Goal: Task Accomplishment & Management: Use online tool/utility

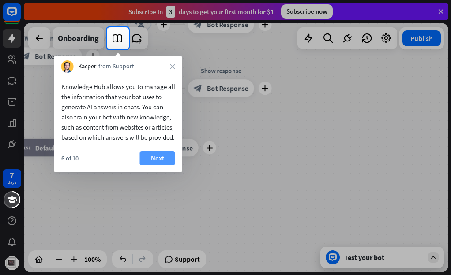
click at [169, 165] on button "Next" at bounding box center [157, 158] width 35 height 14
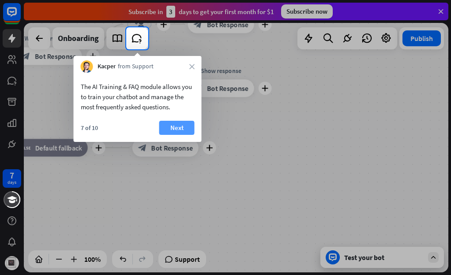
click at [170, 132] on button "Next" at bounding box center [176, 128] width 35 height 14
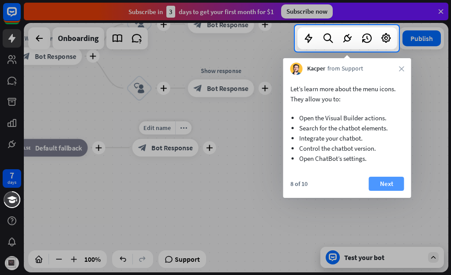
click at [375, 182] on button "Next" at bounding box center [386, 184] width 35 height 14
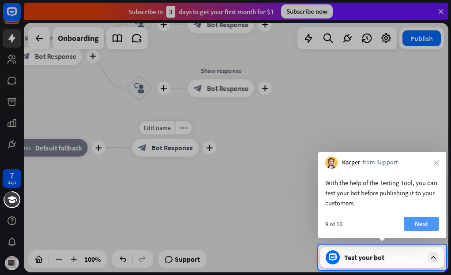
click at [409, 222] on button "Next" at bounding box center [421, 224] width 35 height 14
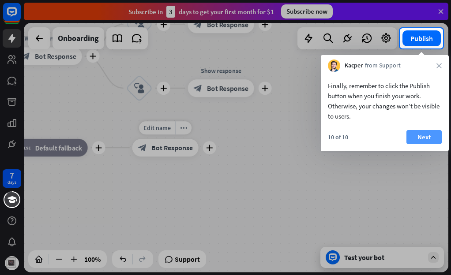
click at [431, 133] on button "Next" at bounding box center [423, 137] width 35 height 14
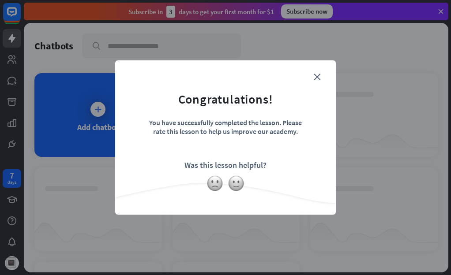
click at [320, 76] on form "Congratulations! You have successfully completed the lesson. Please rate this l…" at bounding box center [225, 123] width 199 height 105
click at [316, 78] on icon "close" at bounding box center [317, 77] width 7 height 7
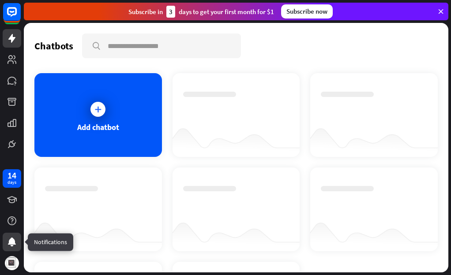
click at [13, 246] on icon at bounding box center [12, 242] width 8 height 9
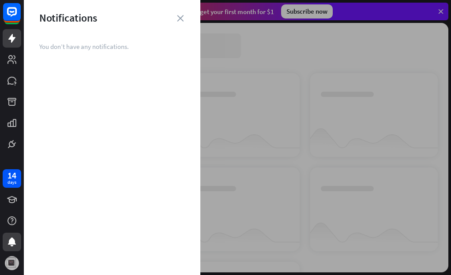
click at [20, 258] on div at bounding box center [12, 263] width 19 height 19
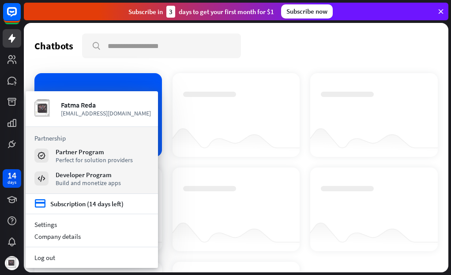
click at [174, 195] on div at bounding box center [237, 210] width 128 height 84
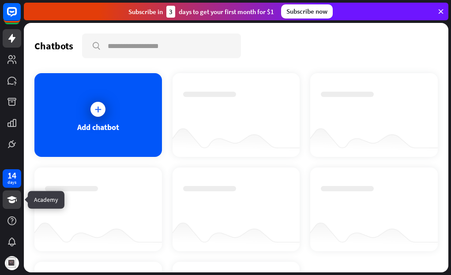
click at [18, 202] on link at bounding box center [12, 200] width 19 height 19
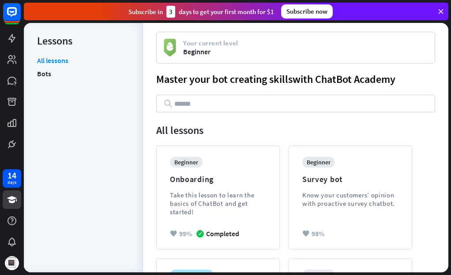
click at [2, 24] on div at bounding box center [12, 77] width 24 height 154
click at [9, 255] on div at bounding box center [12, 263] width 19 height 19
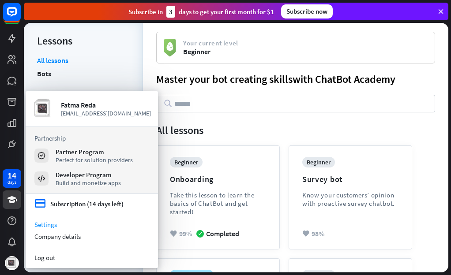
click at [42, 223] on link "Settings" at bounding box center [92, 225] width 132 height 12
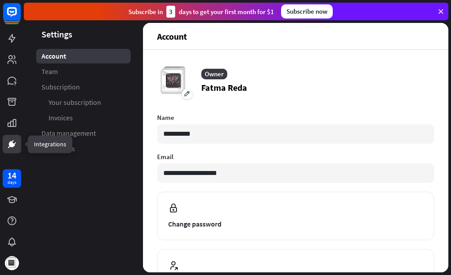
click at [3, 149] on link at bounding box center [12, 144] width 19 height 19
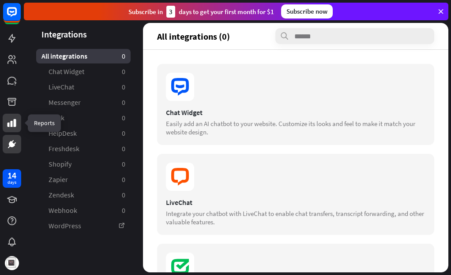
click at [20, 124] on link at bounding box center [12, 123] width 19 height 19
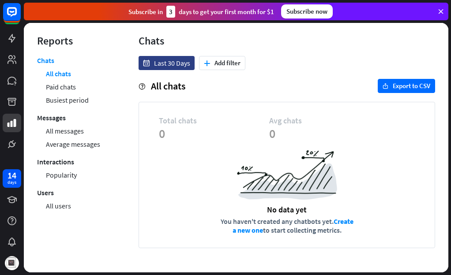
click at [32, 150] on div "menu Reports Chats All chats Paid chats Busiest period Messages All messages Av…" at bounding box center [74, 148] width 101 height 250
click at [3, 84] on link at bounding box center [12, 80] width 19 height 19
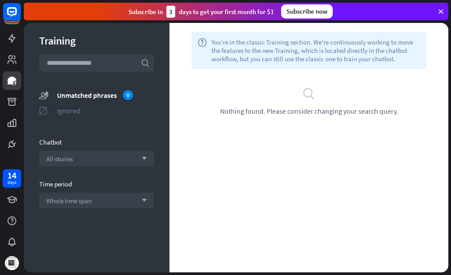
click at [87, 105] on div "ignored Ignored" at bounding box center [96, 110] width 115 height 11
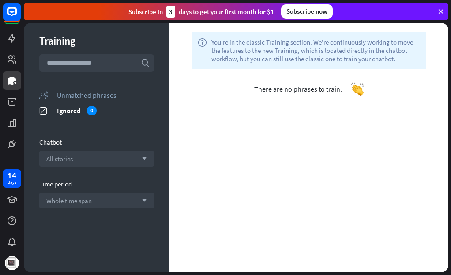
click at [54, 103] on section "unmatched_phrases Unmatched phrases ignored Ignored 0" at bounding box center [96, 105] width 115 height 31
click at [53, 94] on div "unmatched_phrases Unmatched phrases" at bounding box center [96, 95] width 115 height 11
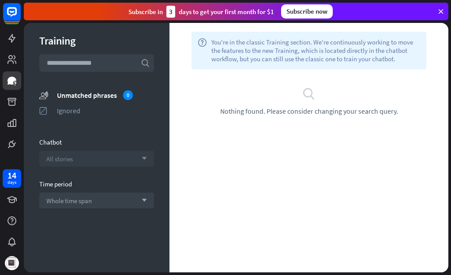
click at [66, 152] on div "All stories arrow_down" at bounding box center [96, 159] width 115 height 16
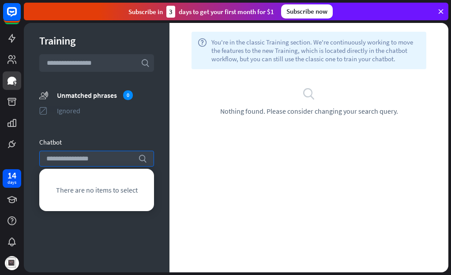
click at [77, 109] on div "Ignored" at bounding box center [105, 110] width 97 height 9
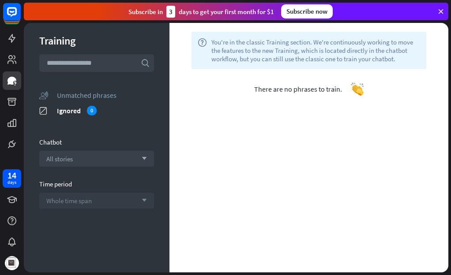
click at [81, 195] on div "Whole time span arrow_down" at bounding box center [96, 201] width 115 height 16
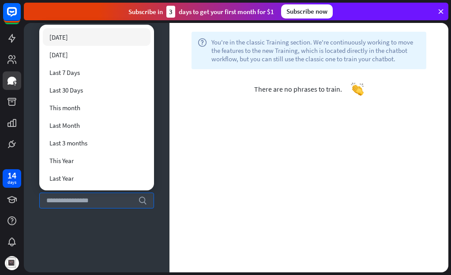
click at [46, 219] on div "Training search unmatched_phrases Unmatched phrases ignored Ignored 0 Chatbot A…" at bounding box center [97, 148] width 146 height 250
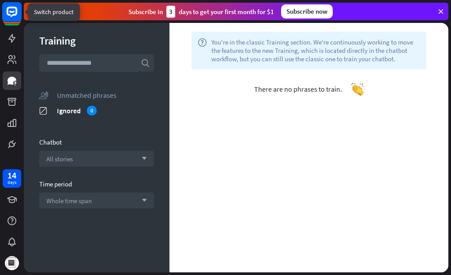
click at [3, 13] on div at bounding box center [12, 77] width 24 height 154
click at [15, 7] on rect at bounding box center [11, 11] width 19 height 19
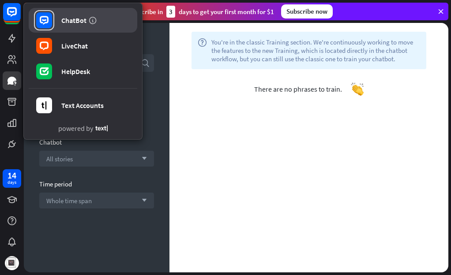
click at [52, 14] on rect at bounding box center [44, 20] width 16 height 16
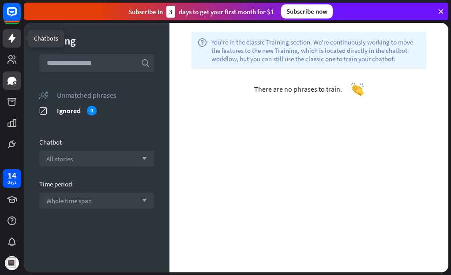
click at [16, 35] on icon at bounding box center [12, 38] width 11 height 11
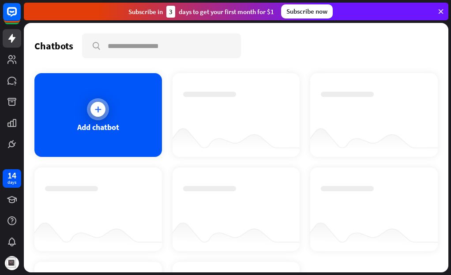
click at [72, 96] on div "Add chatbot" at bounding box center [98, 115] width 128 height 84
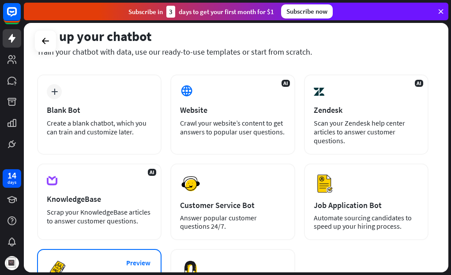
scroll to position [32, 0]
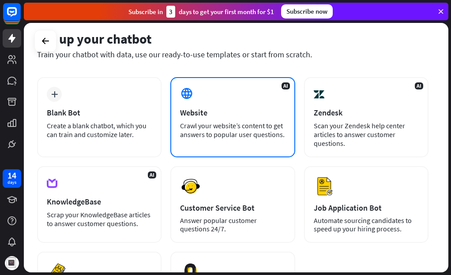
click at [229, 105] on div "AI Website Crawl your website’s content to get answers to popular user question…" at bounding box center [232, 117] width 124 height 80
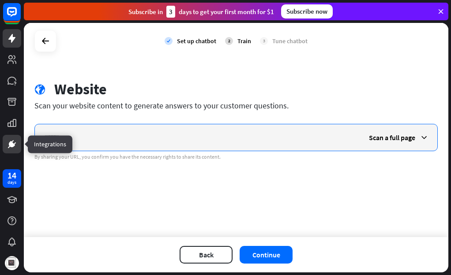
drag, startPoint x: 64, startPoint y: 141, endPoint x: 12, endPoint y: 140, distance: 51.6
click at [12, 140] on div "14 days close Product Help First steps Get started with ChatBot Help Center Fol…" at bounding box center [225, 137] width 451 height 275
type input "*"
drag, startPoint x: 76, startPoint y: 137, endPoint x: 30, endPoint y: 134, distance: 46.0
click at [30, 134] on div "globe Website Scan your website content to generate answers to your customer qu…" at bounding box center [236, 120] width 424 height 80
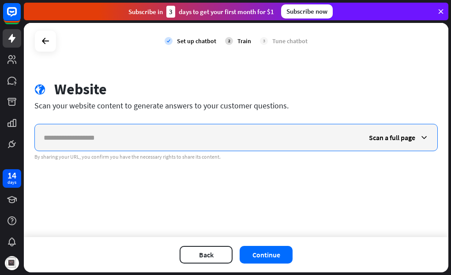
paste input "**********"
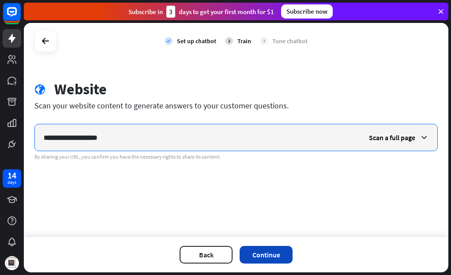
type input "**********"
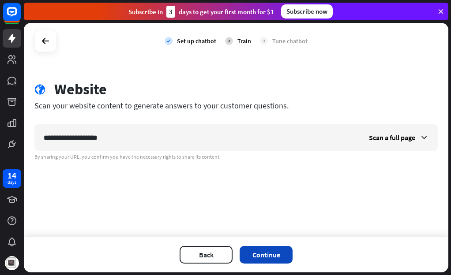
click at [280, 259] on button "Continue" at bounding box center [266, 255] width 53 height 18
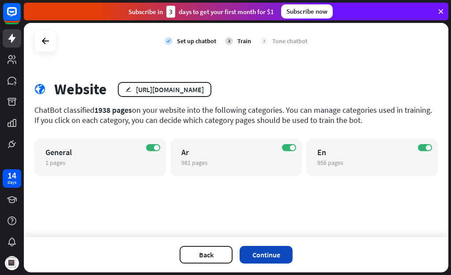
click at [263, 250] on button "Continue" at bounding box center [266, 255] width 53 height 18
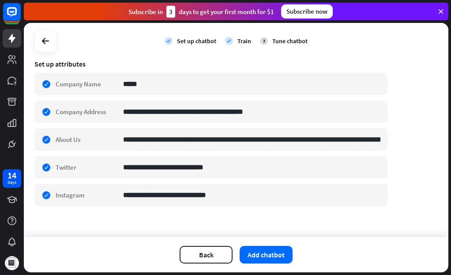
scroll to position [156, 0]
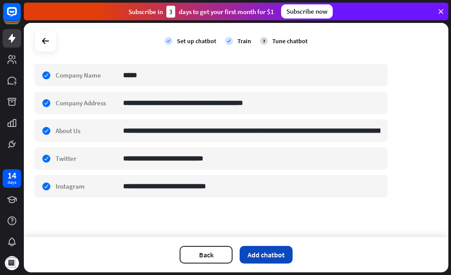
click at [286, 253] on button "Add chatbot" at bounding box center [266, 255] width 53 height 18
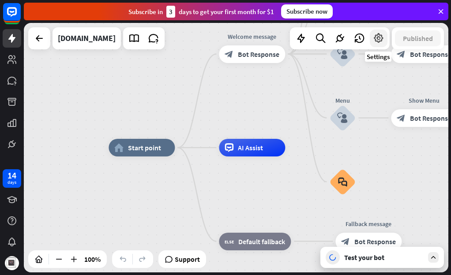
click at [379, 34] on icon at bounding box center [378, 38] width 11 height 11
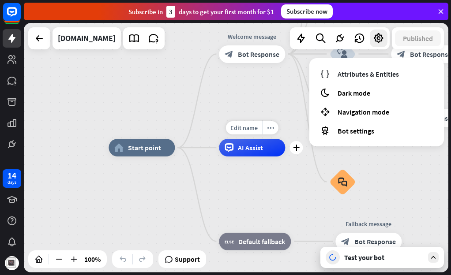
click at [219, 139] on div "Edit name more_horiz plus AI Assist" at bounding box center [252, 148] width 66 height 18
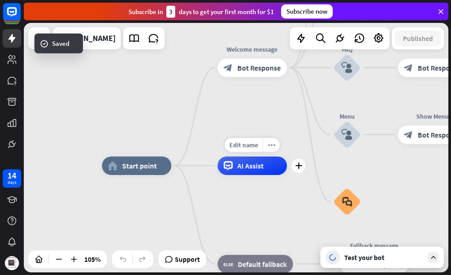
click at [238, 162] on span "AI Assist" at bounding box center [250, 166] width 26 height 9
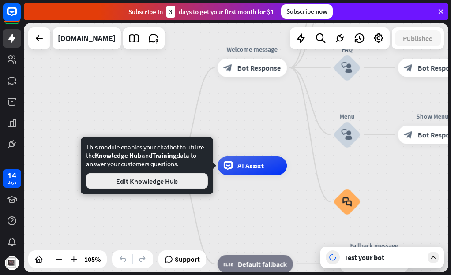
click at [186, 181] on button "Edit Knowledge Hub" at bounding box center [147, 181] width 122 height 16
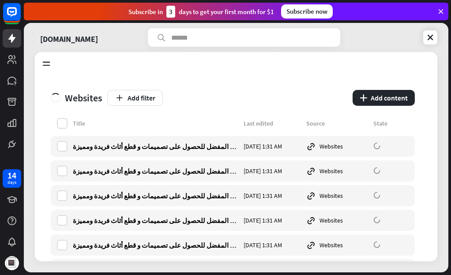
click at [420, 37] on div "[DOMAIN_NAME]" at bounding box center [236, 37] width 402 height 19
click at [425, 37] on link at bounding box center [430, 37] width 14 height 14
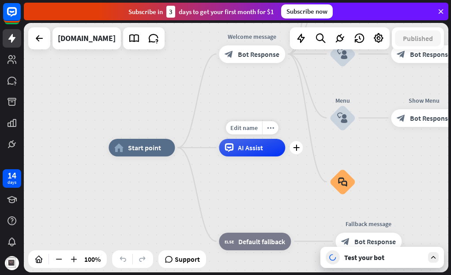
click at [252, 146] on span "AI Assist" at bounding box center [250, 147] width 25 height 9
click at [294, 148] on icon "plus" at bounding box center [296, 148] width 7 height 6
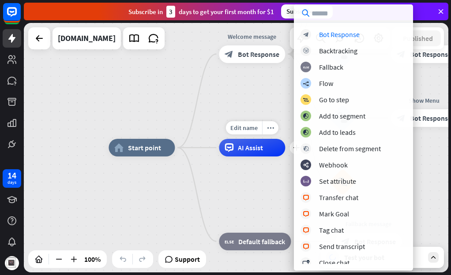
click at [262, 148] on span "AI Assist" at bounding box center [250, 147] width 25 height 9
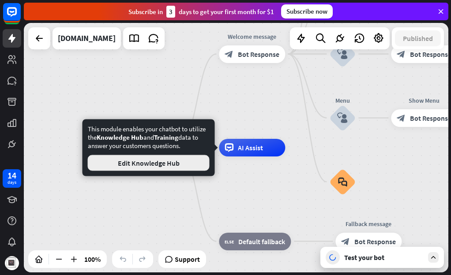
click at [165, 162] on button "Edit Knowledge Hub" at bounding box center [149, 163] width 122 height 16
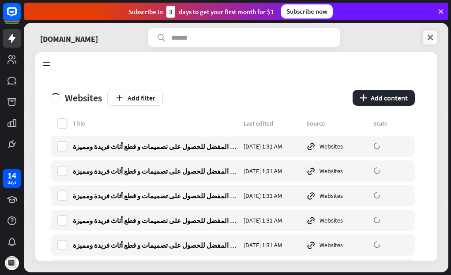
click at [426, 40] on icon at bounding box center [430, 37] width 9 height 9
